Goal: Browse casually: Explore the website without a specific task or goal

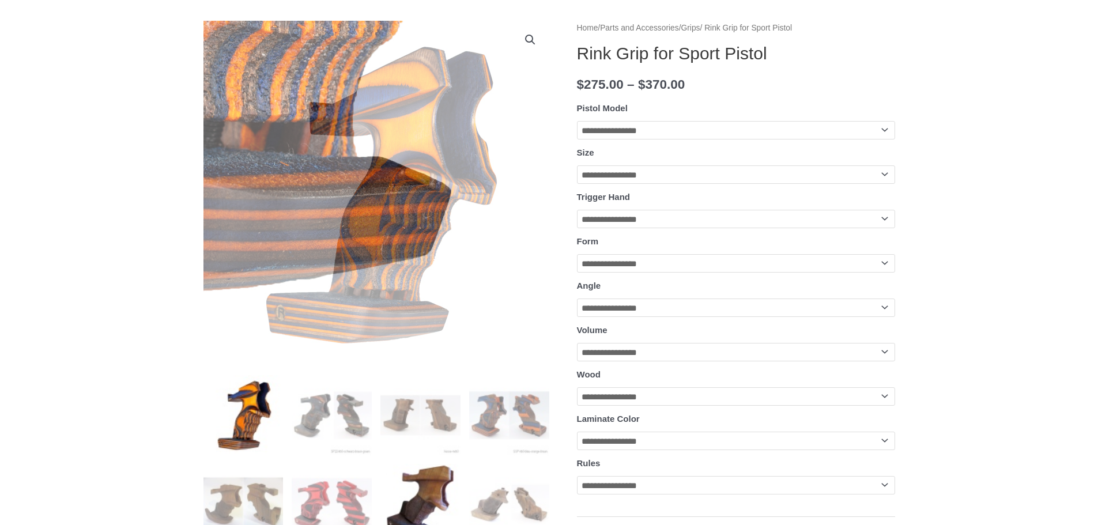
scroll to position [231, 0]
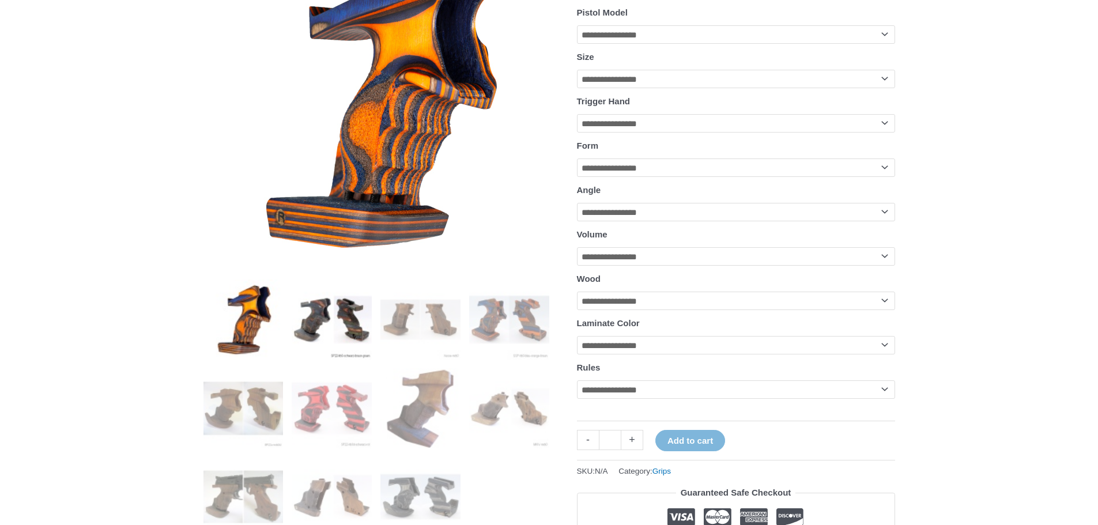
click at [334, 321] on img at bounding box center [332, 320] width 80 height 80
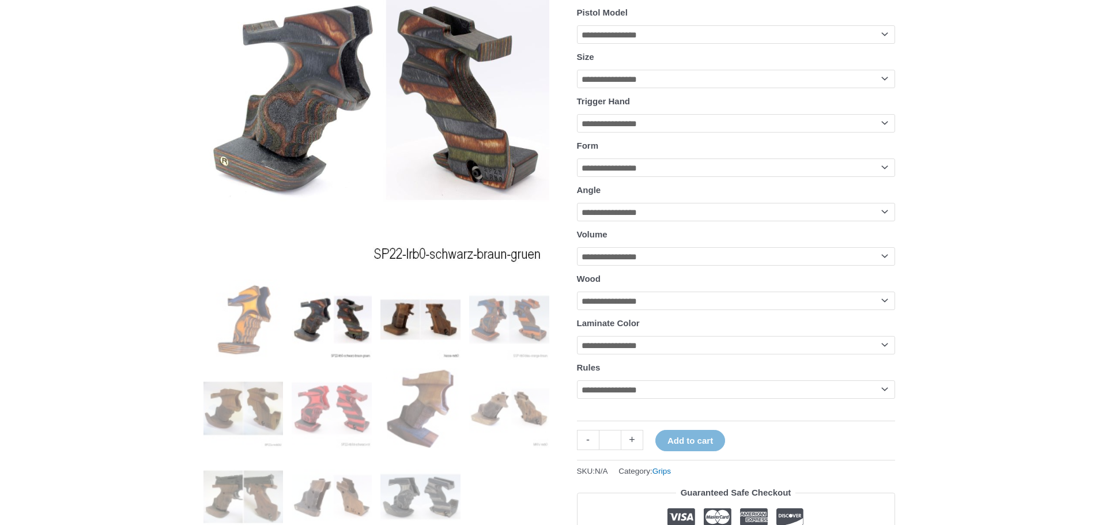
click at [405, 322] on img at bounding box center [420, 320] width 80 height 80
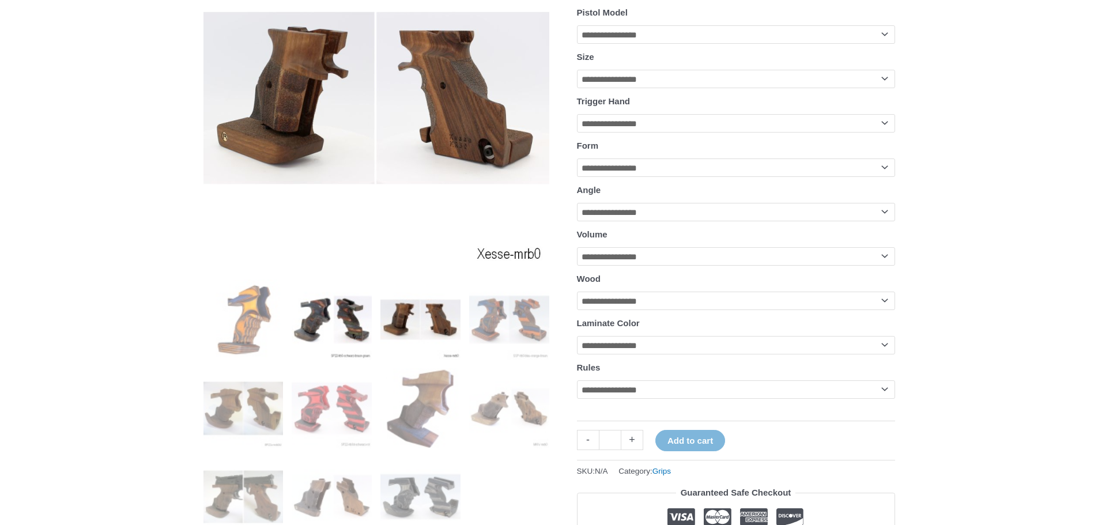
click at [297, 326] on img at bounding box center [332, 320] width 80 height 80
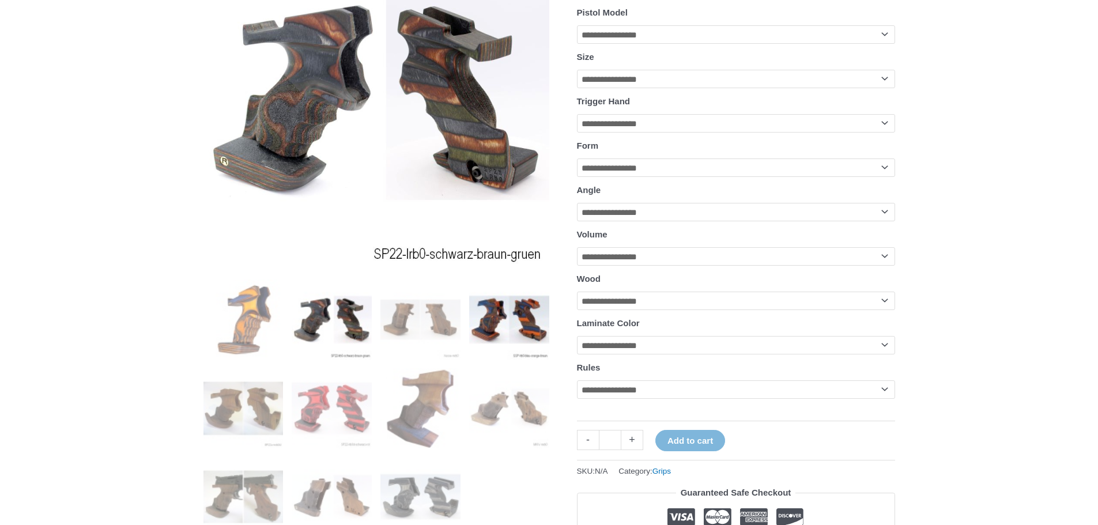
click at [489, 327] on img at bounding box center [509, 320] width 80 height 80
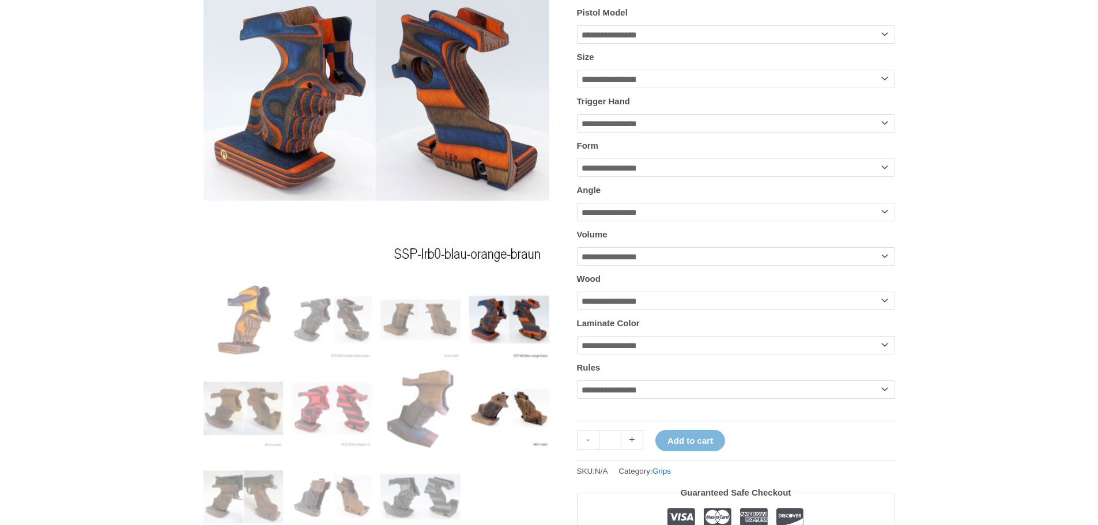
click at [515, 406] on img at bounding box center [509, 408] width 80 height 80
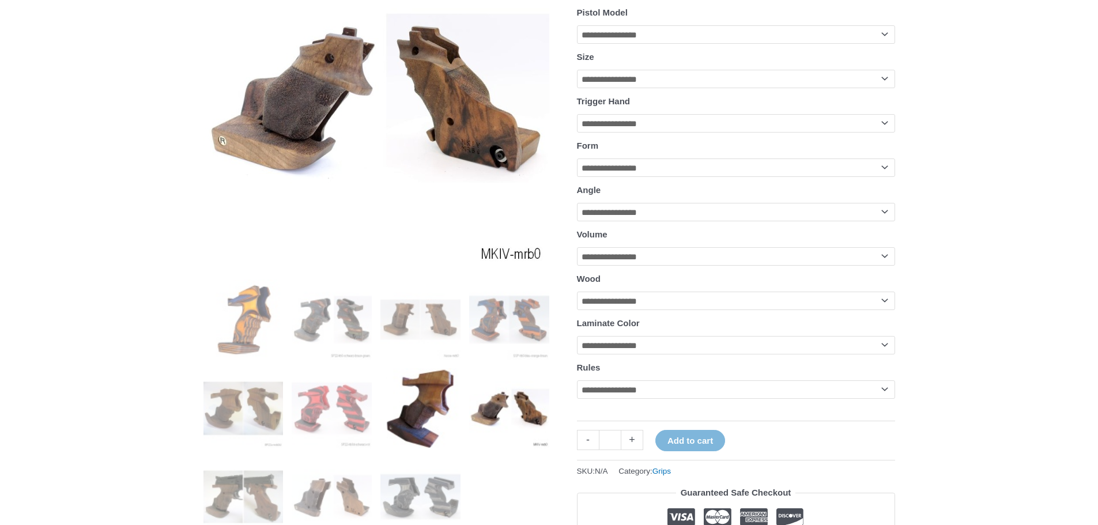
click at [424, 421] on img at bounding box center [420, 408] width 80 height 80
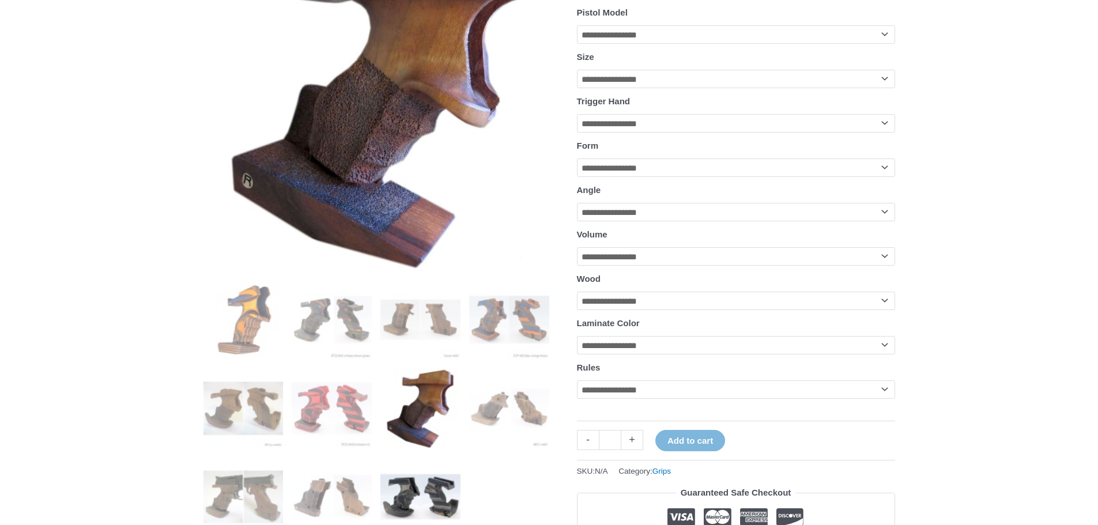
click at [422, 487] on img at bounding box center [420, 497] width 80 height 80
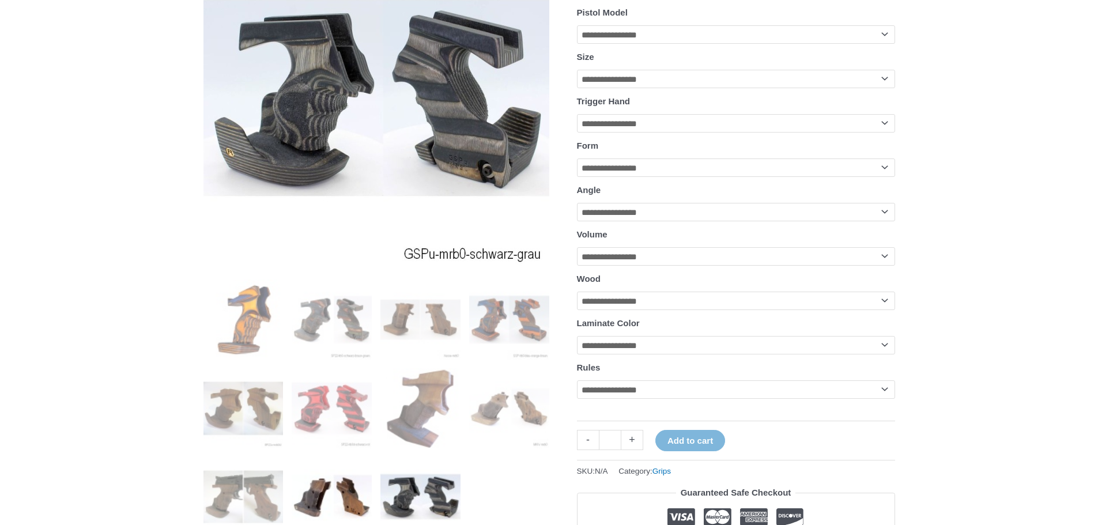
click at [359, 492] on img at bounding box center [332, 497] width 80 height 80
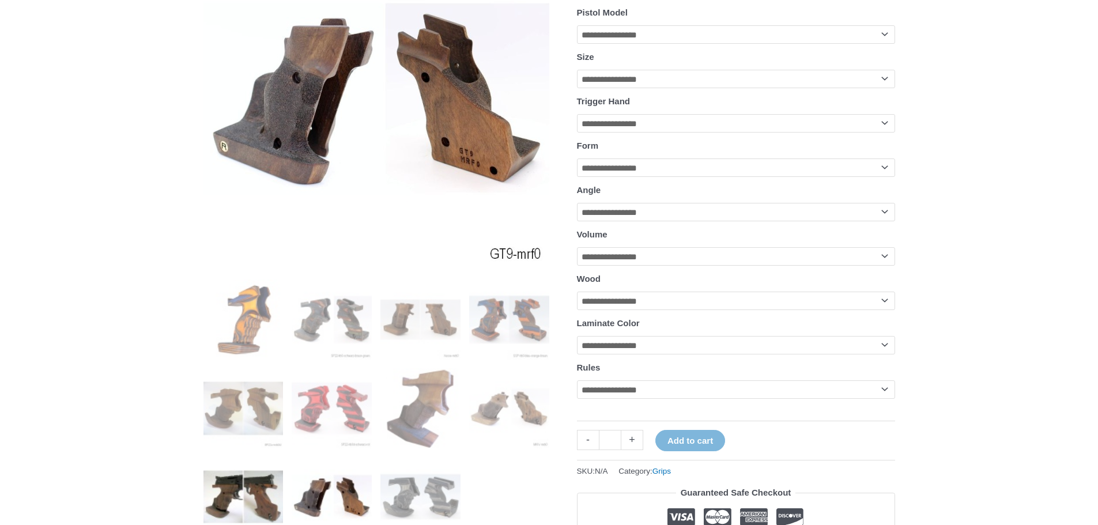
click at [272, 496] on img at bounding box center [243, 497] width 80 height 80
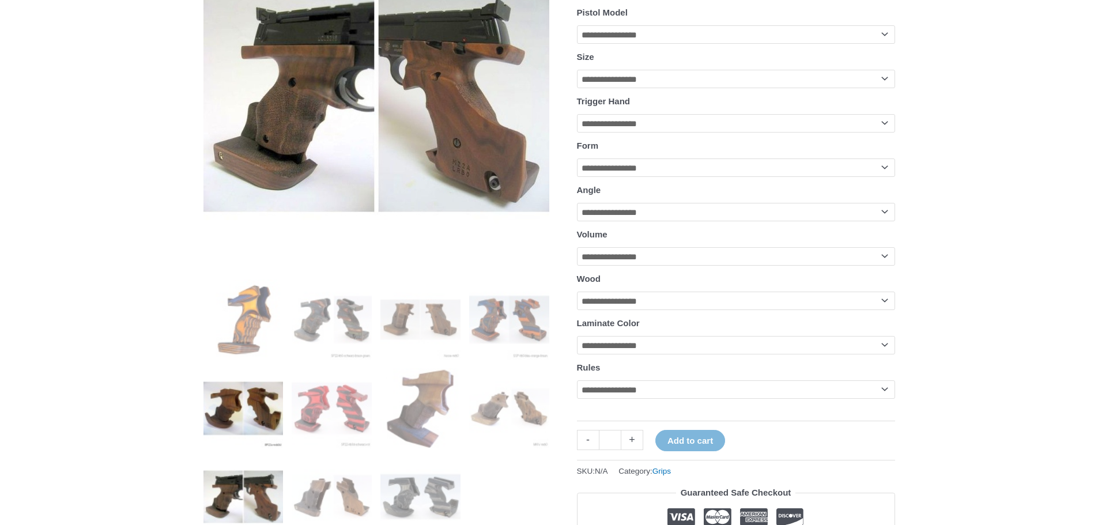
click at [250, 435] on img at bounding box center [243, 408] width 80 height 80
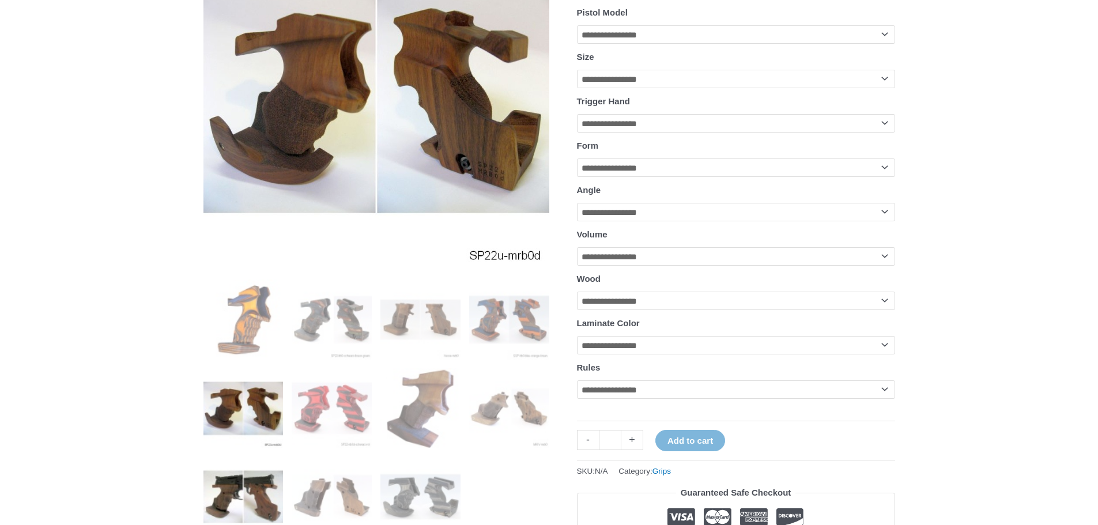
click at [251, 485] on img at bounding box center [243, 497] width 80 height 80
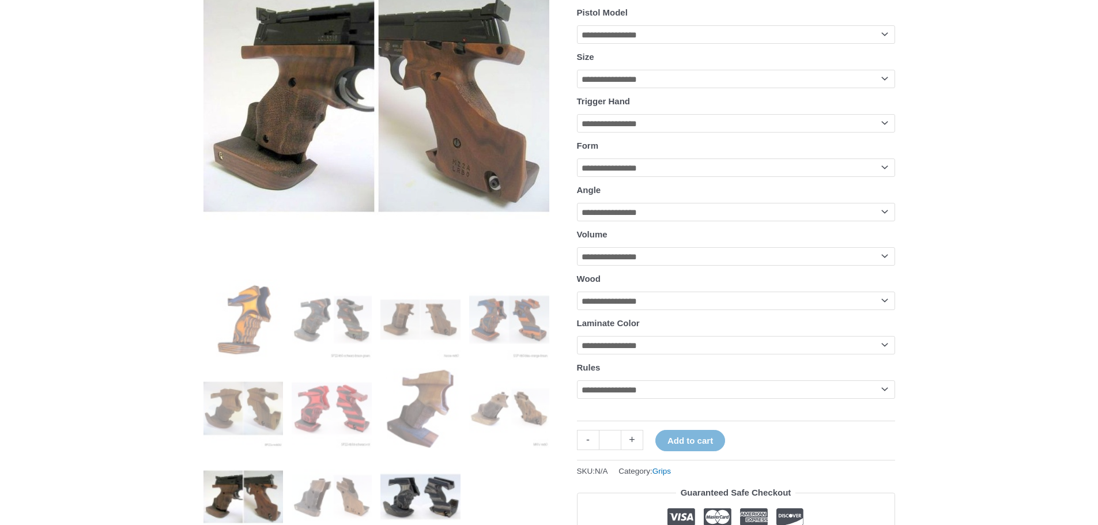
click at [422, 470] on img at bounding box center [420, 497] width 80 height 80
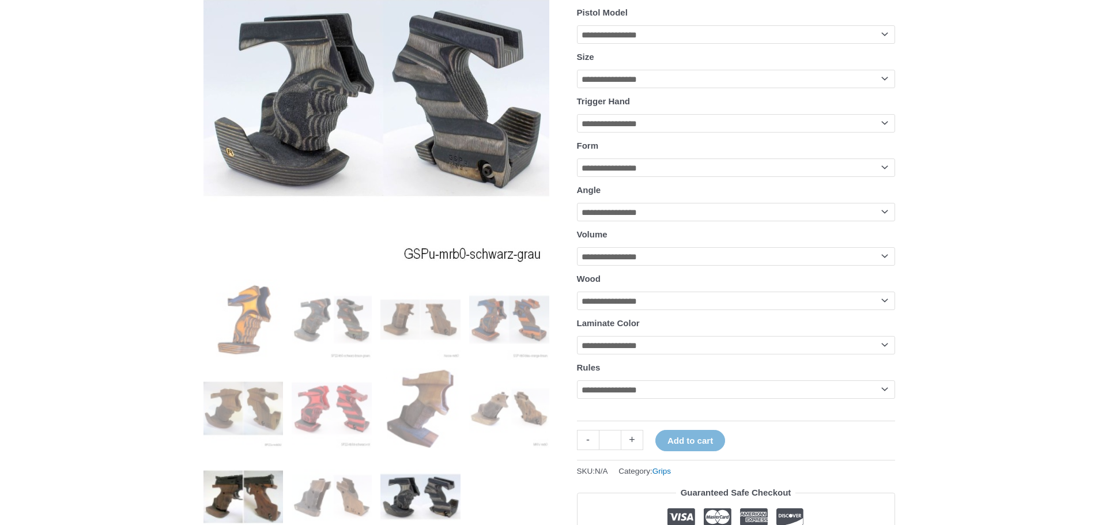
click at [235, 483] on img at bounding box center [243, 497] width 80 height 80
